Goal: Task Accomplishment & Management: Use online tool/utility

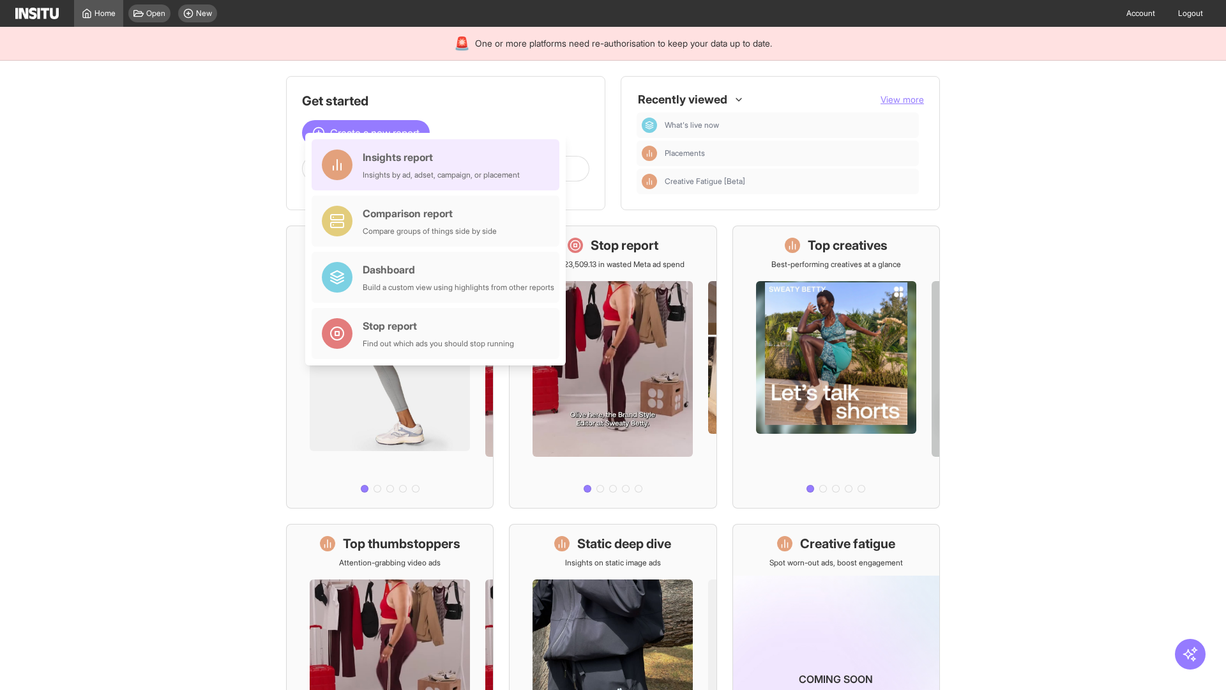
click at [439, 165] on div "Insights report Insights by ad, adset, campaign, or placement" at bounding box center [441, 164] width 157 height 31
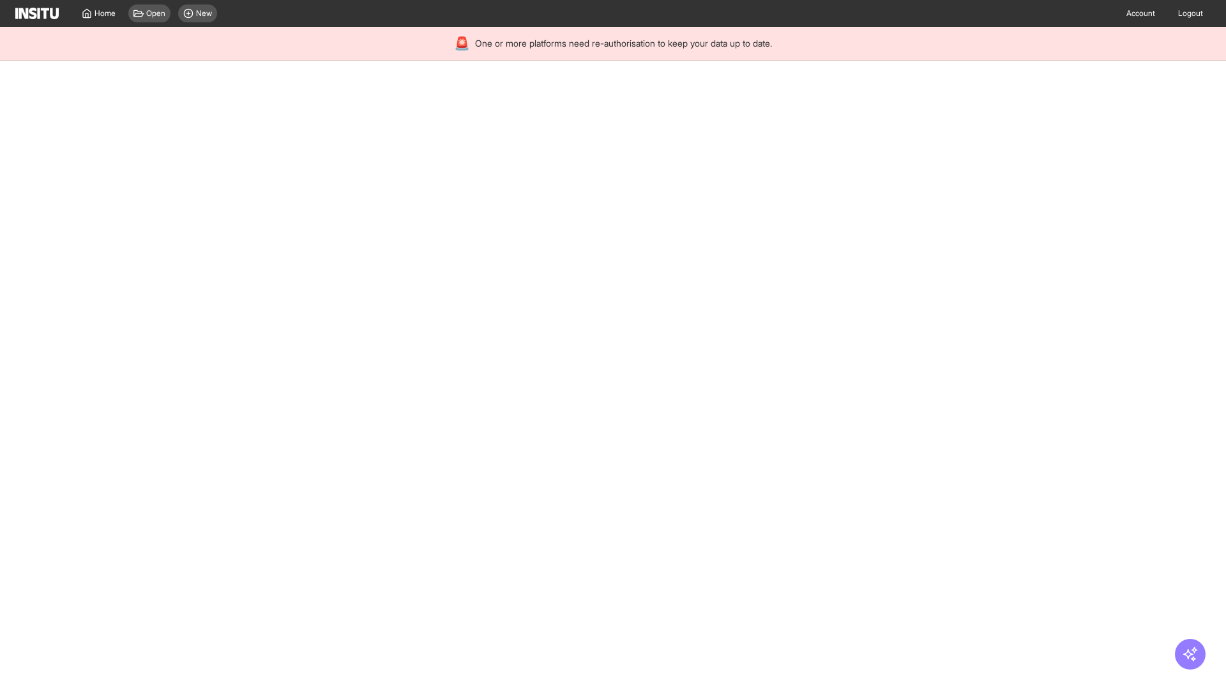
select select "**"
